Goal: Transaction & Acquisition: Purchase product/service

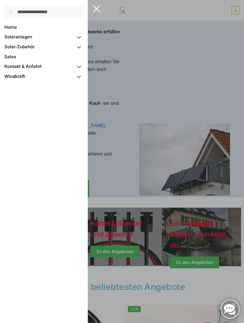
click at [23, 35] on span "Solaranlagen" at bounding box center [18, 37] width 28 height 6
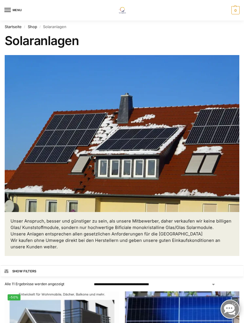
click at [36, 25] on link "Shop" at bounding box center [32, 26] width 9 height 5
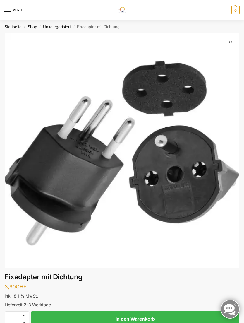
click at [13, 28] on link "Startseite" at bounding box center [13, 26] width 17 height 5
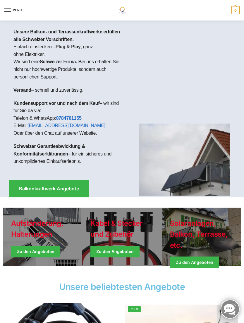
click at [200, 231] on link "Winter Jackets" at bounding box center [201, 237] width 79 height 59
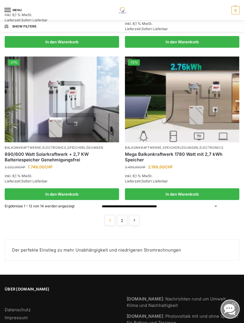
scroll to position [870, 0]
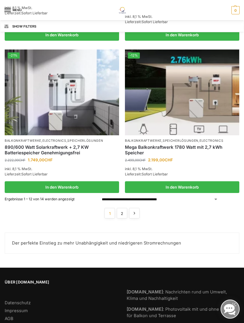
click at [123, 210] on link "2" at bounding box center [122, 213] width 11 height 11
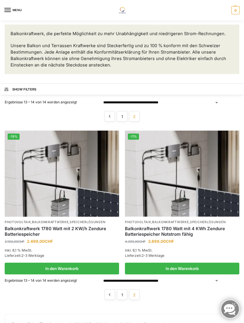
scroll to position [3, 0]
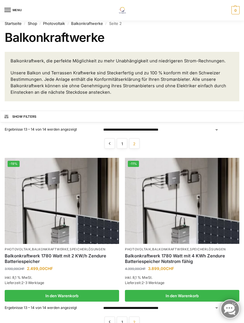
click at [190, 195] on img at bounding box center [182, 201] width 115 height 86
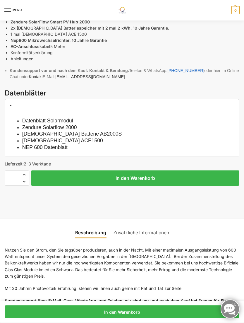
scroll to position [329, 0]
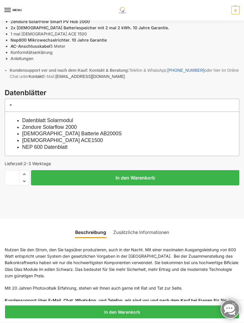
click at [88, 132] on link "[DEMOGRAPHIC_DATA] Batterie AB2000S" at bounding box center [72, 134] width 100 height 6
